Goal: Communication & Community: Answer question/provide support

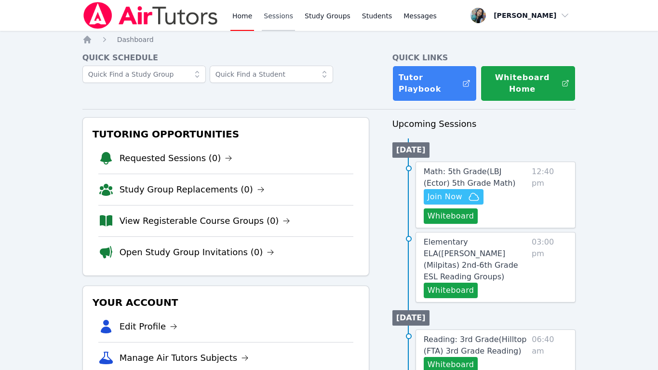
click at [276, 15] on link "Sessions" at bounding box center [278, 15] width 33 height 31
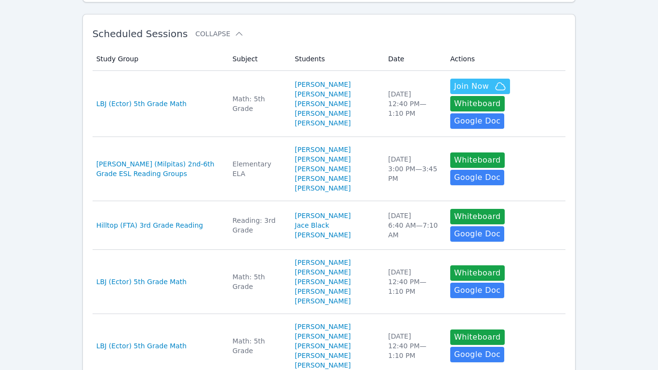
scroll to position [160, 0]
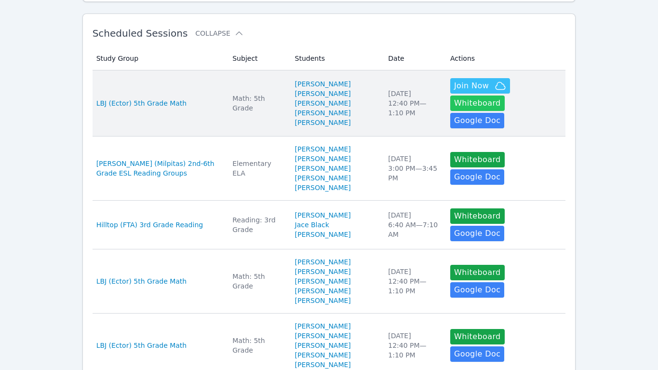
click at [505, 95] on button "Whiteboard" at bounding box center [477, 102] width 54 height 15
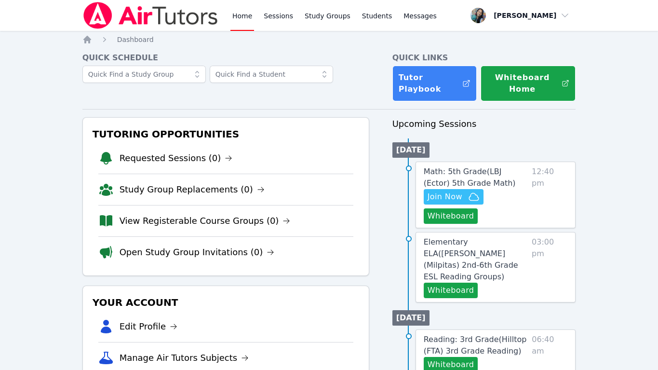
click at [296, 285] on div "Your Account Edit Profile Manage Air Tutors Subjects View Expenses Link Your Go…" at bounding box center [225, 364] width 287 height 159
click at [466, 191] on span "Join Now" at bounding box center [454, 197] width 52 height 12
click at [450, 208] on button "Whiteboard" at bounding box center [451, 215] width 54 height 15
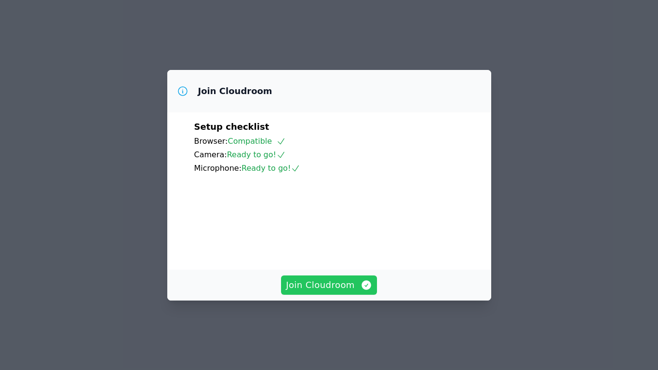
click at [340, 292] on span "Join Cloudroom" at bounding box center [329, 284] width 86 height 13
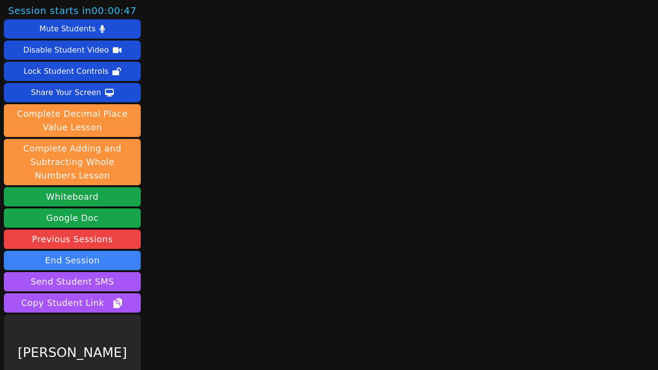
click at [559, 125] on div "Session starts in 00:00:47 Mute Students Disable Student Video Lock Student Con…" at bounding box center [329, 185] width 658 height 370
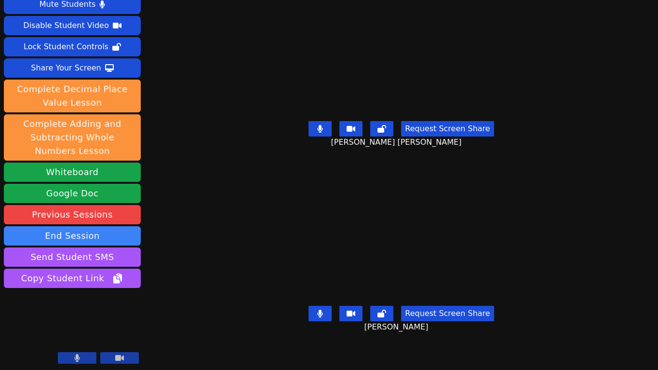
scroll to position [24, 0]
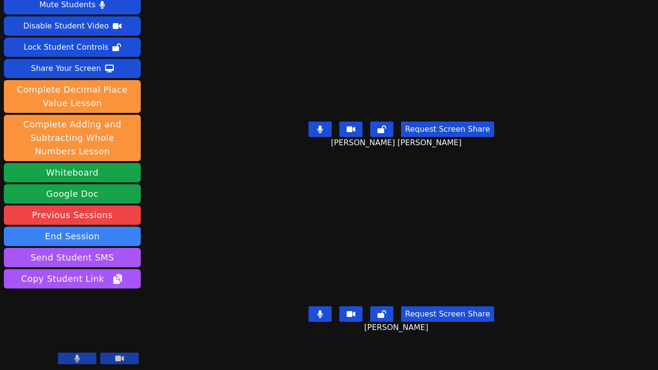
click at [254, 249] on div "[PERSON_NAME]" at bounding box center [401, 234] width 295 height 137
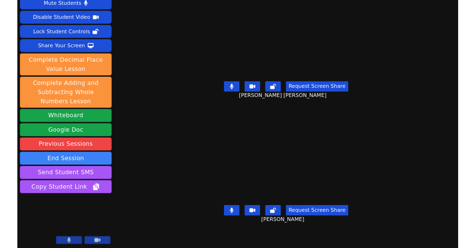
scroll to position [25, 0]
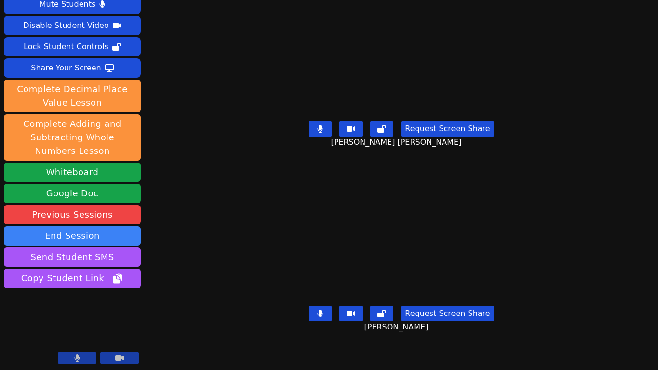
click at [625, 68] on div "Session starts in 00:00:23 Mute Students Disable Student Video Lock Student Con…" at bounding box center [329, 160] width 658 height 370
click at [610, 36] on div "Session starts in 00:00:22 Mute Students Disable Student Video Lock Student Con…" at bounding box center [329, 160] width 658 height 370
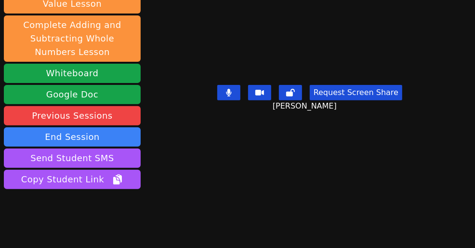
scroll to position [147, 0]
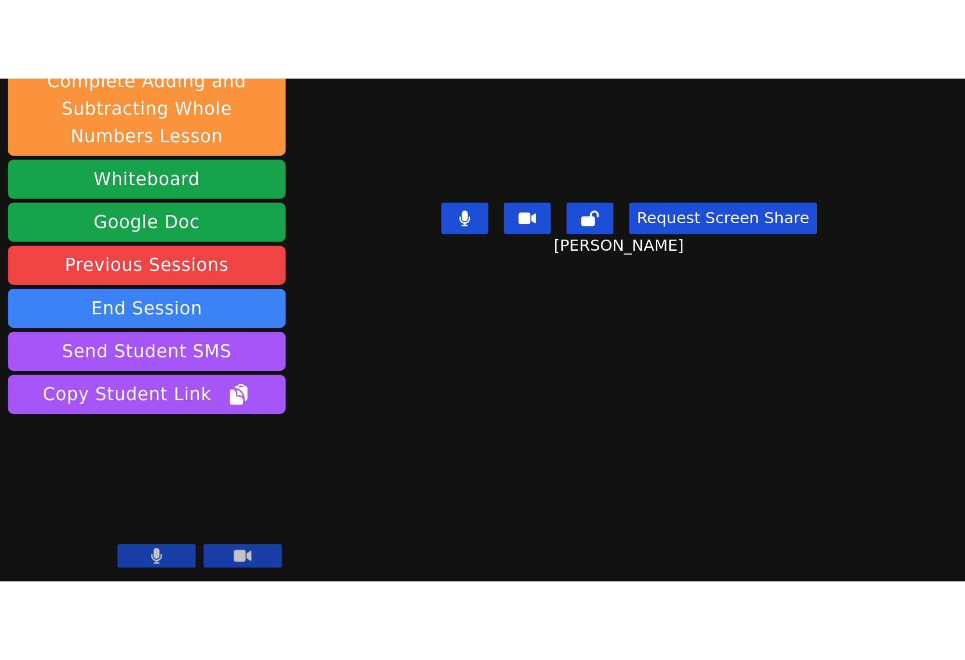
scroll to position [0, 0]
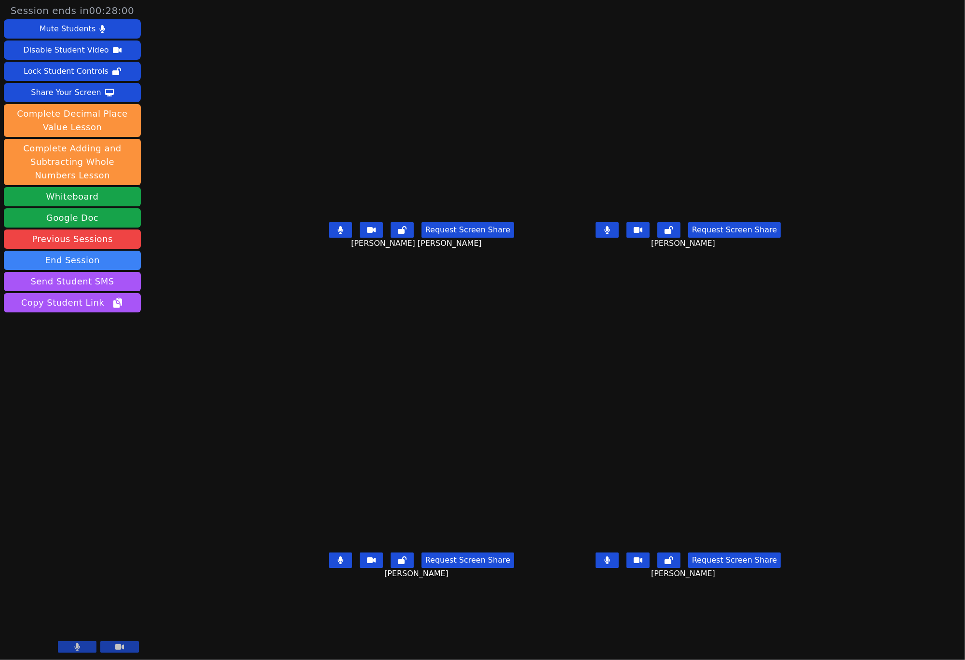
click at [57, 369] on aside "Session ends in 00:28:00 Mute Students Disable Student Video Lock Student Contr…" at bounding box center [72, 330] width 145 height 660
click at [366, 337] on div "Aaliyah Trevino Request Screen Share Aaliyah Trevino" at bounding box center [421, 495] width 259 height 330
click at [292, 329] on div "[PERSON_NAME] [PERSON_NAME] Request Screen Share [PERSON_NAME] [PERSON_NAME]" at bounding box center [421, 165] width 259 height 330
click at [337, 327] on div "[PERSON_NAME] [PERSON_NAME] Request Screen Share [PERSON_NAME] [PERSON_NAME]" at bounding box center [421, 165] width 259 height 330
click at [329, 369] on button at bounding box center [340, 559] width 23 height 15
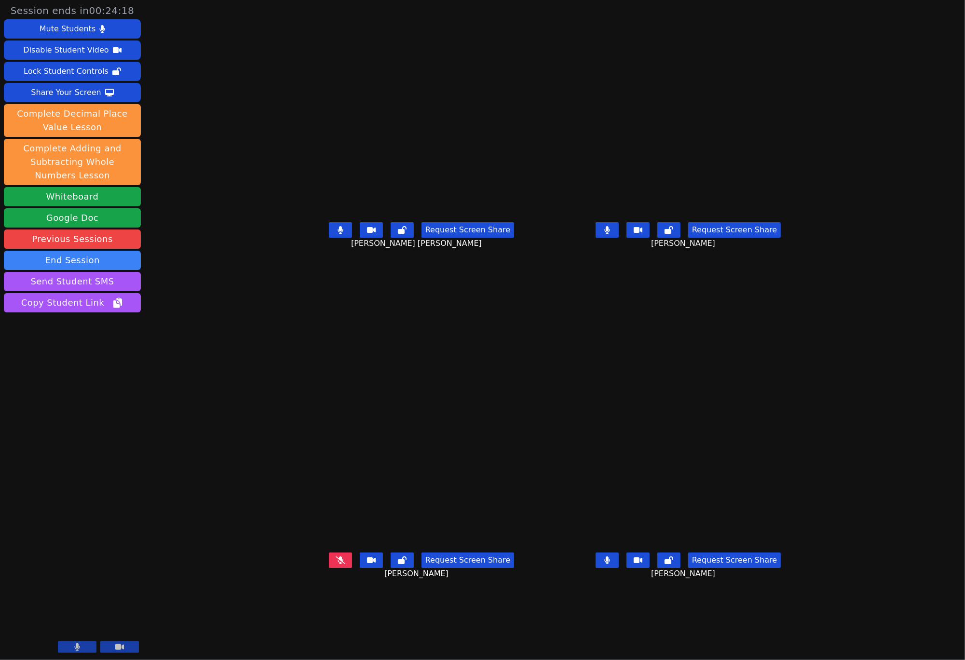
click at [292, 335] on div "Aaliyah Trevino Request Screen Share Aaliyah Trevino" at bounding box center [421, 495] width 259 height 330
click at [336, 369] on icon at bounding box center [341, 560] width 10 height 8
click at [337, 234] on icon at bounding box center [339, 230] width 5 height 8
click at [609, 234] on icon at bounding box center [606, 230] width 5 height 8
click at [609, 369] on icon at bounding box center [606, 560] width 5 height 8
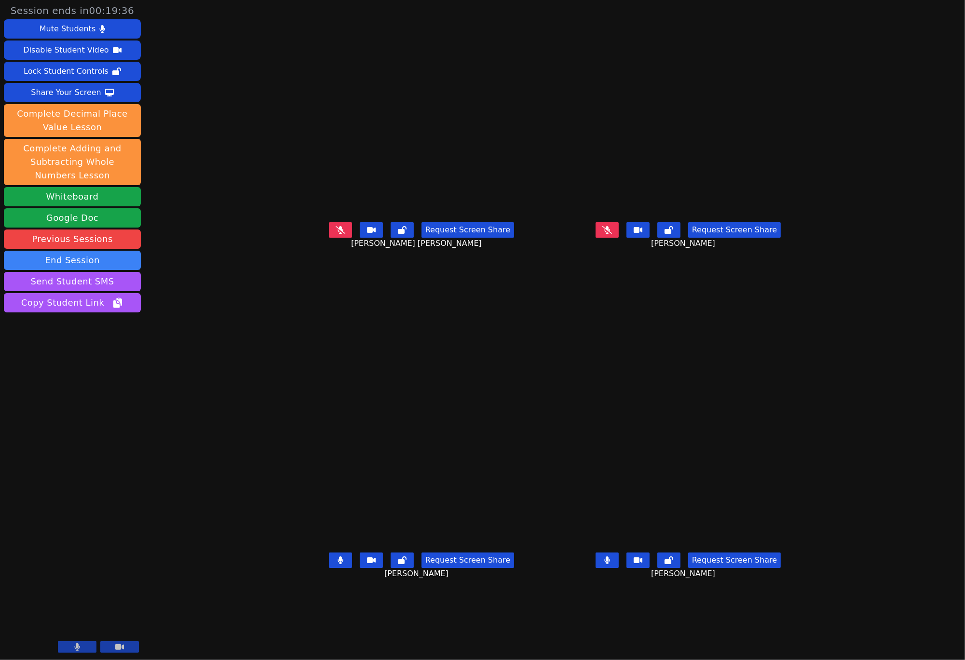
click at [337, 369] on icon at bounding box center [339, 560] width 5 height 8
click at [619, 369] on button at bounding box center [606, 559] width 23 height 15
click at [292, 335] on div "Aaliyah Trevino Request Screen Share Aaliyah Trevino" at bounding box center [421, 495] width 259 height 330
click at [619, 238] on button at bounding box center [606, 229] width 23 height 15
click at [292, 309] on div "[PERSON_NAME] [PERSON_NAME] Request Screen Share [PERSON_NAME] [PERSON_NAME]" at bounding box center [421, 165] width 259 height 330
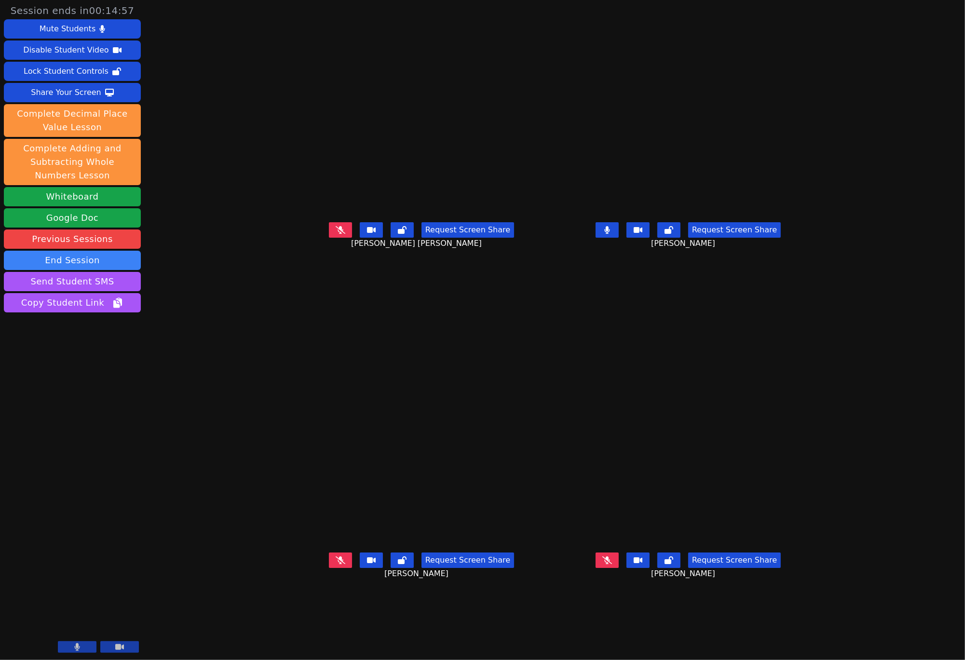
click at [619, 238] on button at bounding box center [606, 229] width 23 height 15
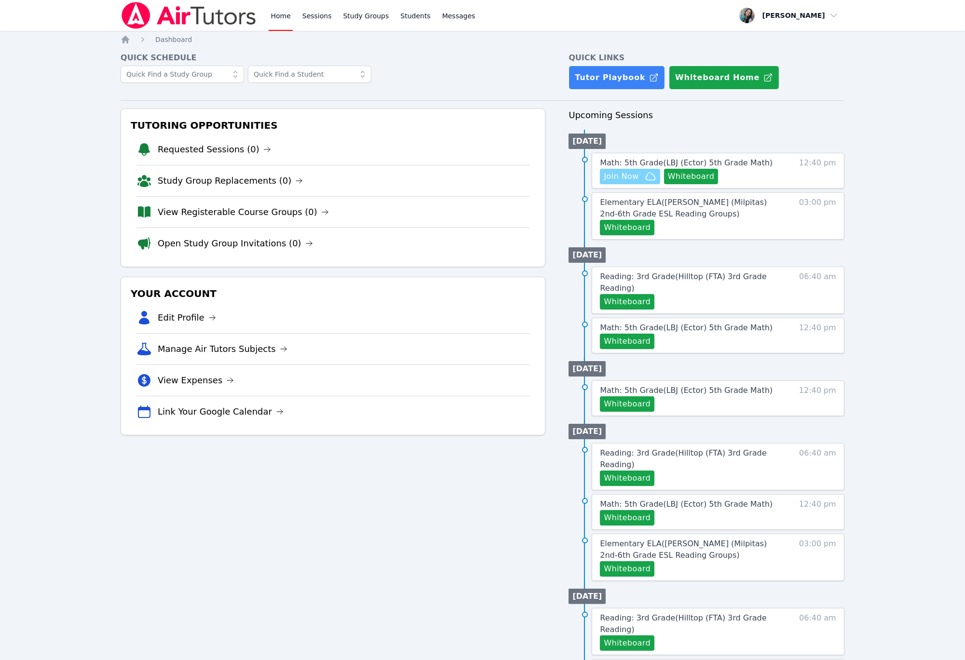
click at [633, 182] on span "Join Now" at bounding box center [621, 177] width 35 height 12
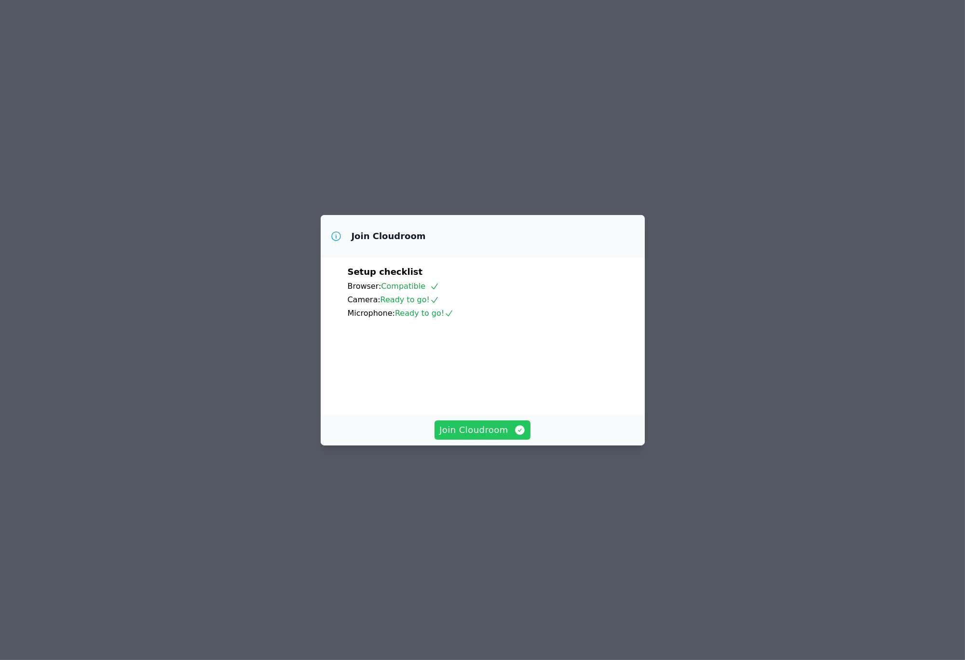
click at [496, 437] on span "Join Cloudroom" at bounding box center [482, 429] width 86 height 13
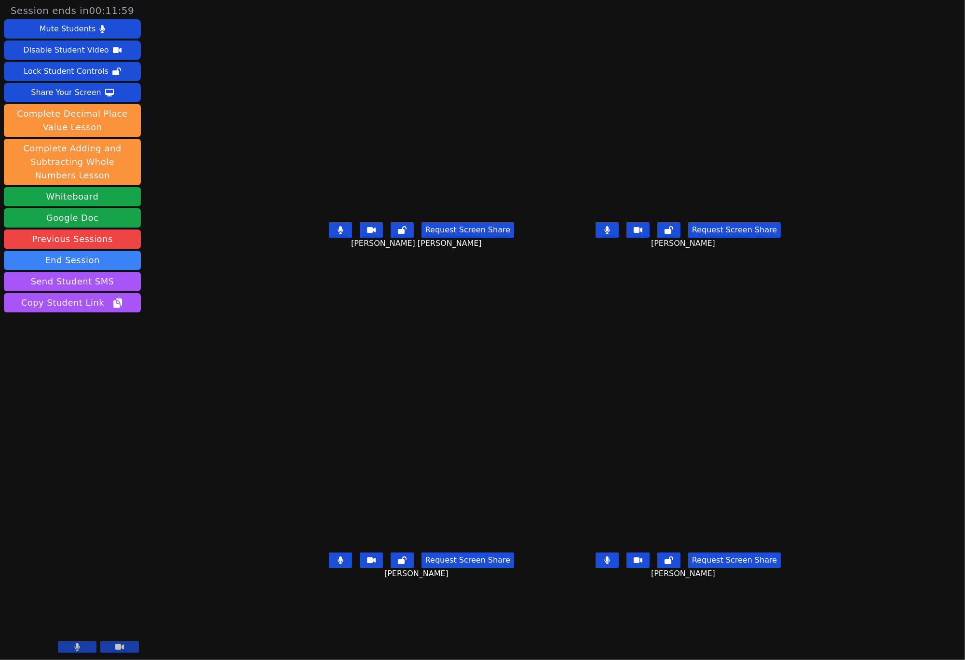
click at [609, 234] on icon at bounding box center [606, 230] width 5 height 8
click at [610, 564] on icon at bounding box center [607, 560] width 6 height 8
click at [337, 234] on icon at bounding box center [339, 230] width 5 height 8
click at [292, 587] on div "Request Screen Share [PERSON_NAME]" at bounding box center [421, 568] width 259 height 39
click at [337, 564] on icon at bounding box center [339, 560] width 5 height 8
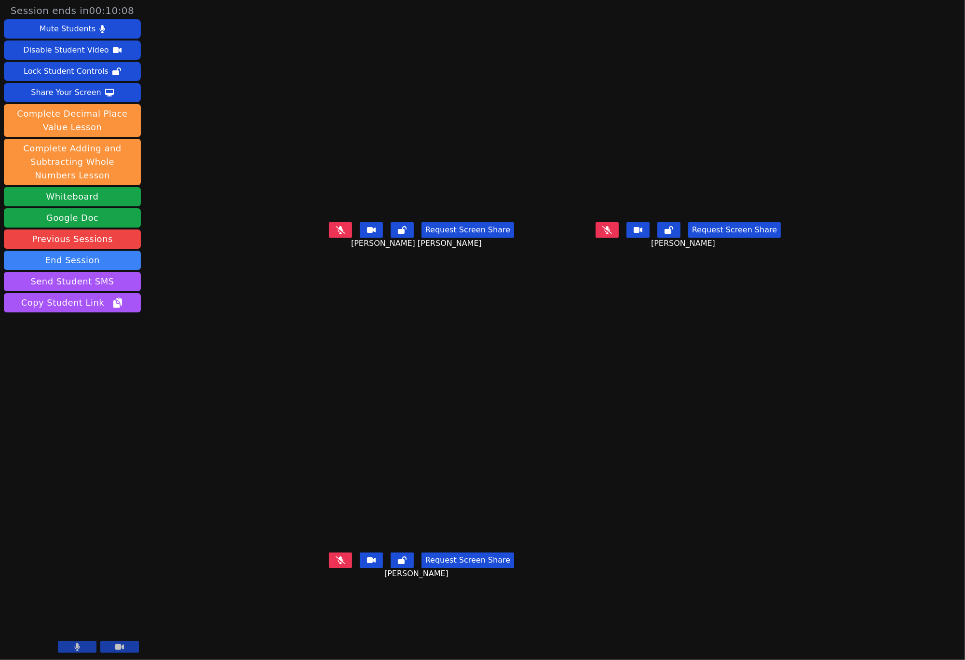
click at [292, 403] on video at bounding box center [421, 476] width 259 height 146
click at [336, 564] on icon at bounding box center [341, 560] width 10 height 8
click at [337, 564] on icon at bounding box center [340, 560] width 6 height 8
click at [329, 568] on button at bounding box center [340, 559] width 23 height 15
click at [336, 234] on icon at bounding box center [341, 230] width 10 height 8
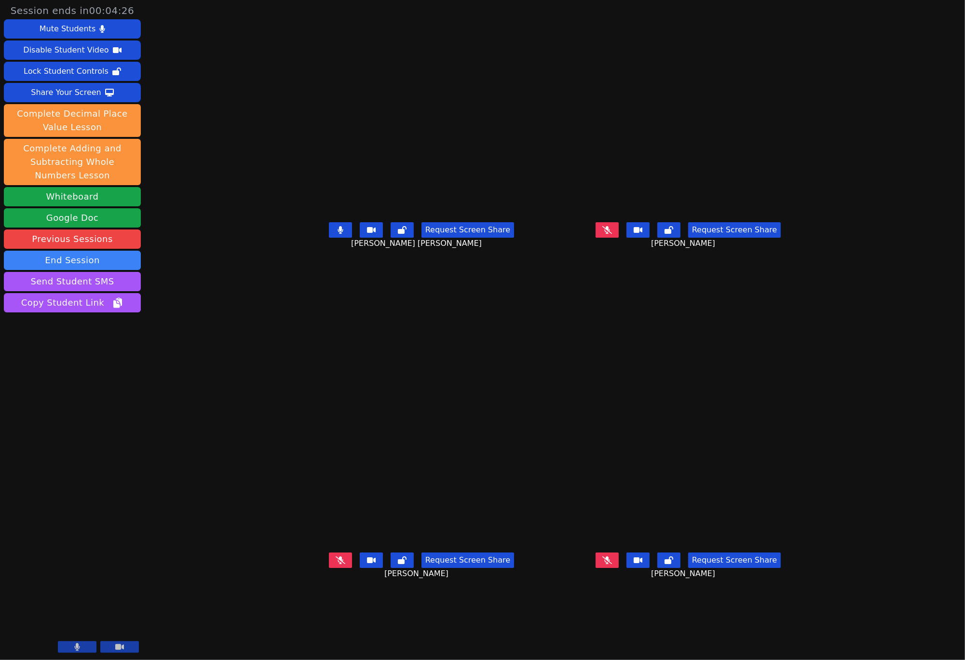
click at [344, 318] on div "[PERSON_NAME] [PERSON_NAME] Request Screen Share [PERSON_NAME] [PERSON_NAME]" at bounding box center [421, 165] width 259 height 330
click at [404, 403] on video at bounding box center [421, 476] width 259 height 146
click at [337, 234] on icon at bounding box center [339, 230] width 5 height 8
click at [292, 320] on div "[PERSON_NAME] [PERSON_NAME] Request Screen Share [PERSON_NAME] [PERSON_NAME]" at bounding box center [421, 165] width 259 height 330
click at [612, 564] on icon at bounding box center [607, 560] width 10 height 8
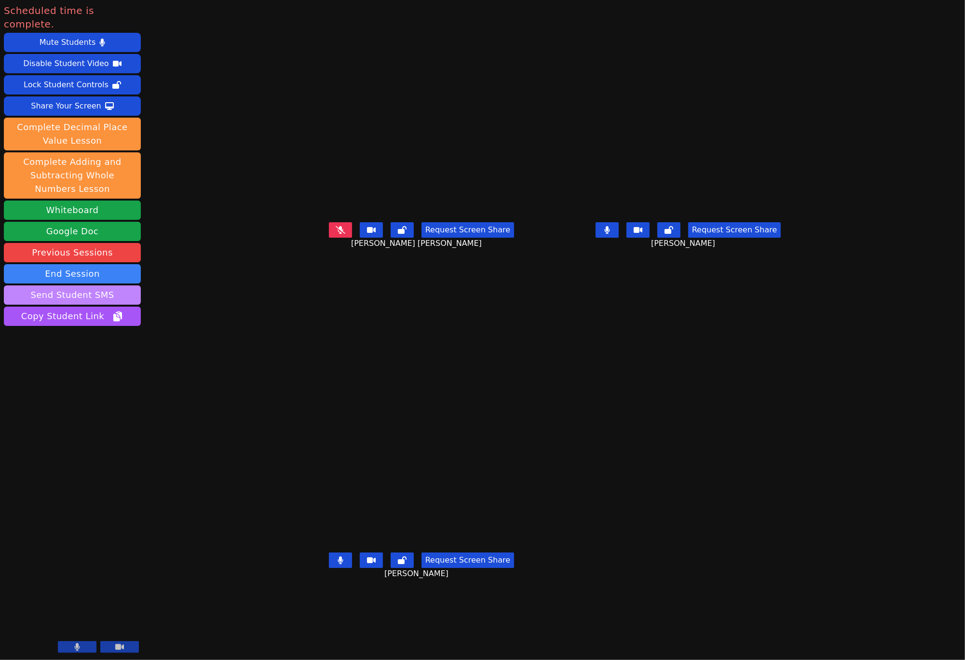
click at [103, 285] on button "Send Student SMS" at bounding box center [72, 294] width 137 height 19
